Goal: Feedback & Contribution: Submit feedback/report problem

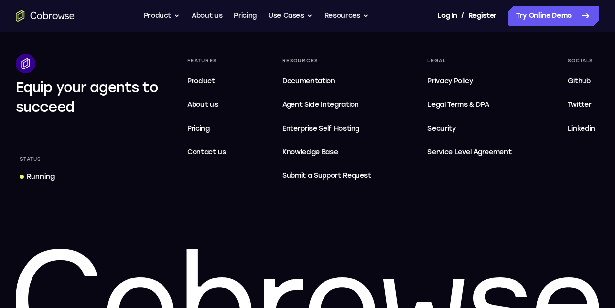
scroll to position [3181, 0]
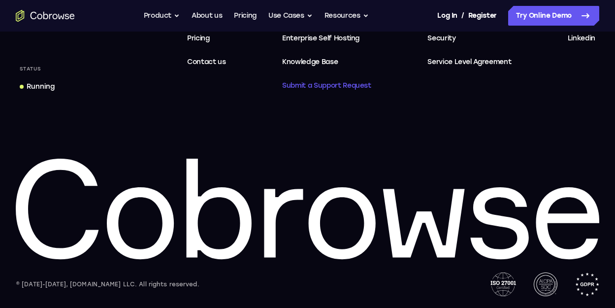
click at [358, 84] on span "Submit a Support Request" at bounding box center [326, 86] width 89 height 12
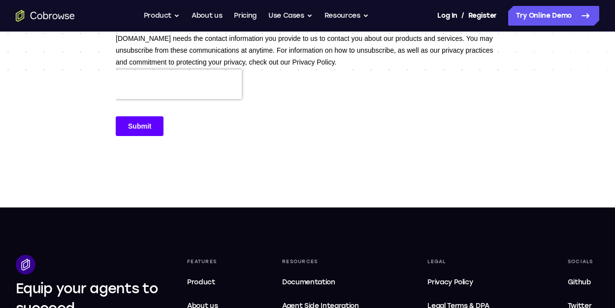
scroll to position [685, 0]
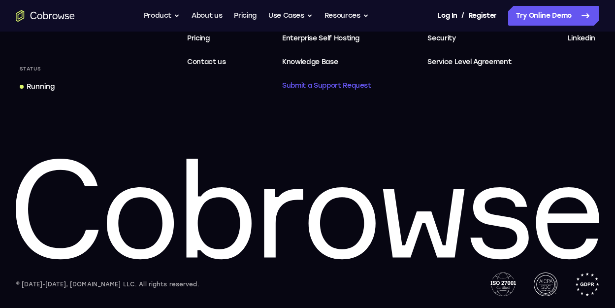
click at [330, 87] on span "Submit a Support Request" at bounding box center [326, 86] width 89 height 12
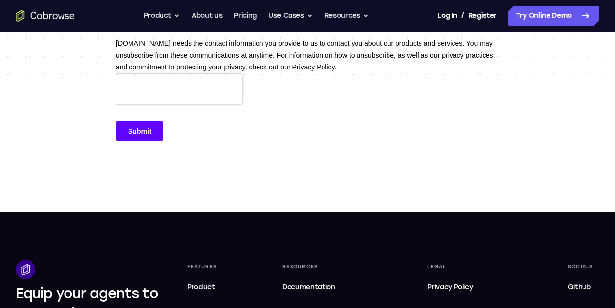
scroll to position [685, 0]
